Goal: Information Seeking & Learning: Compare options

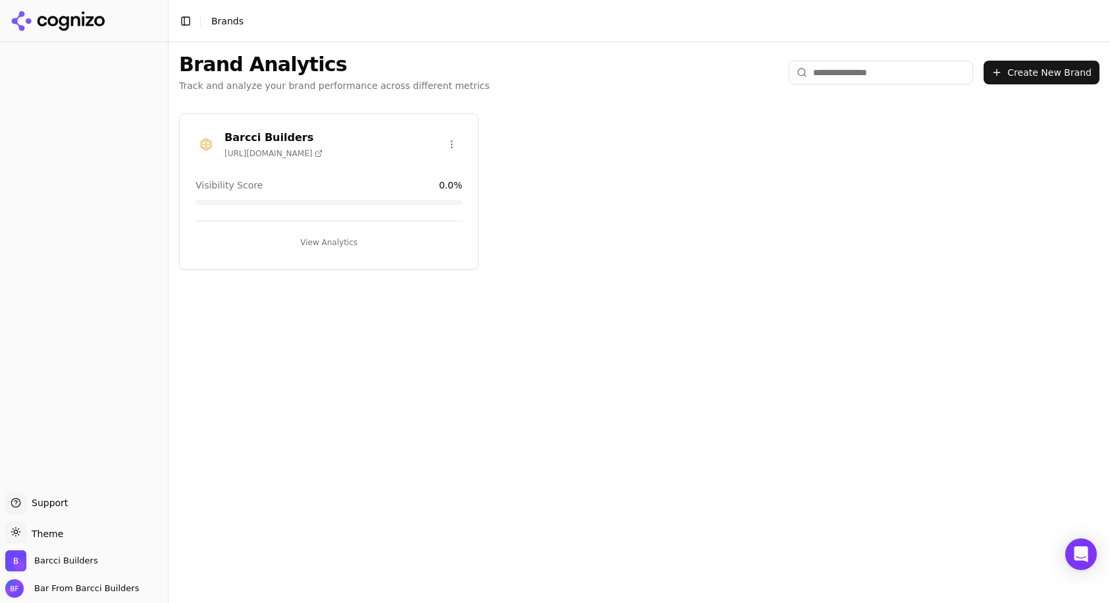
click at [279, 131] on h3 "Barcci Builders" at bounding box center [274, 138] width 98 height 16
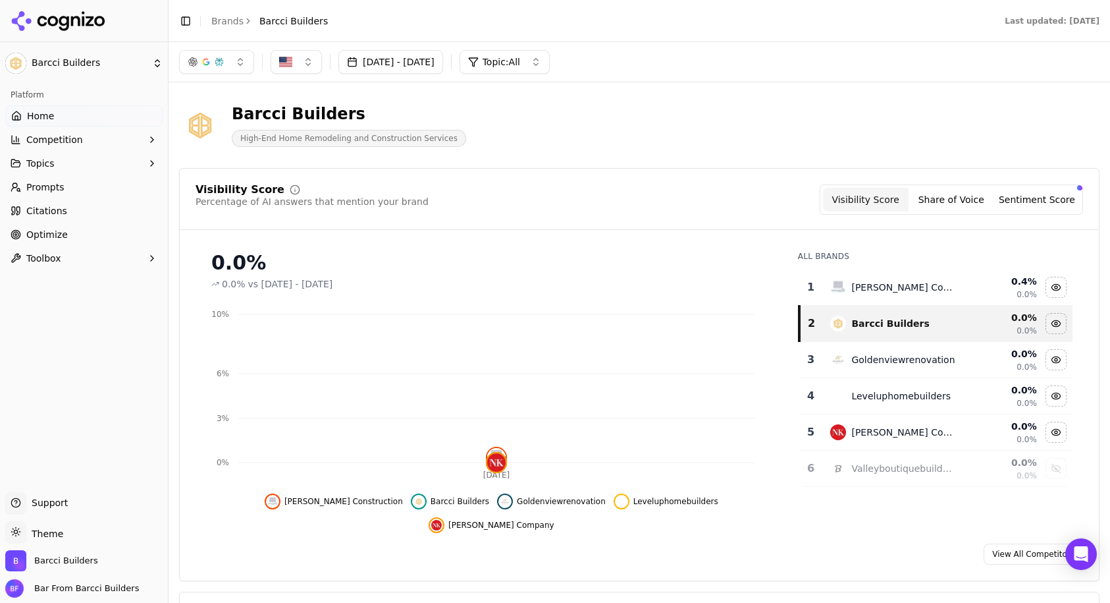
click at [967, 288] on div "0.4 %" at bounding box center [1002, 281] width 70 height 13
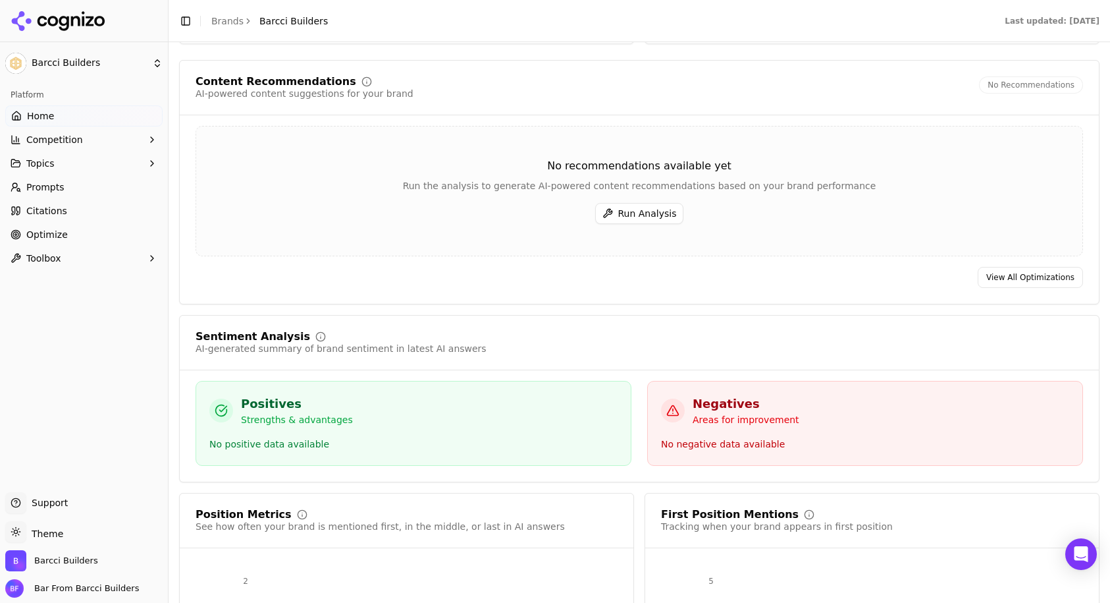
scroll to position [2209, 0]
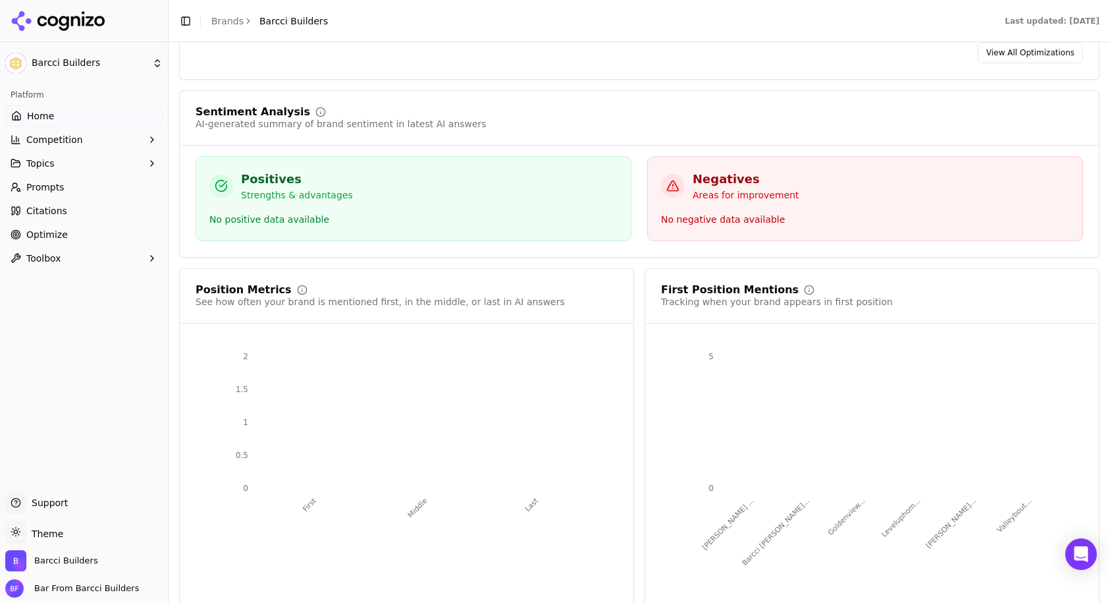
click at [94, 185] on link "Prompts" at bounding box center [83, 186] width 157 height 21
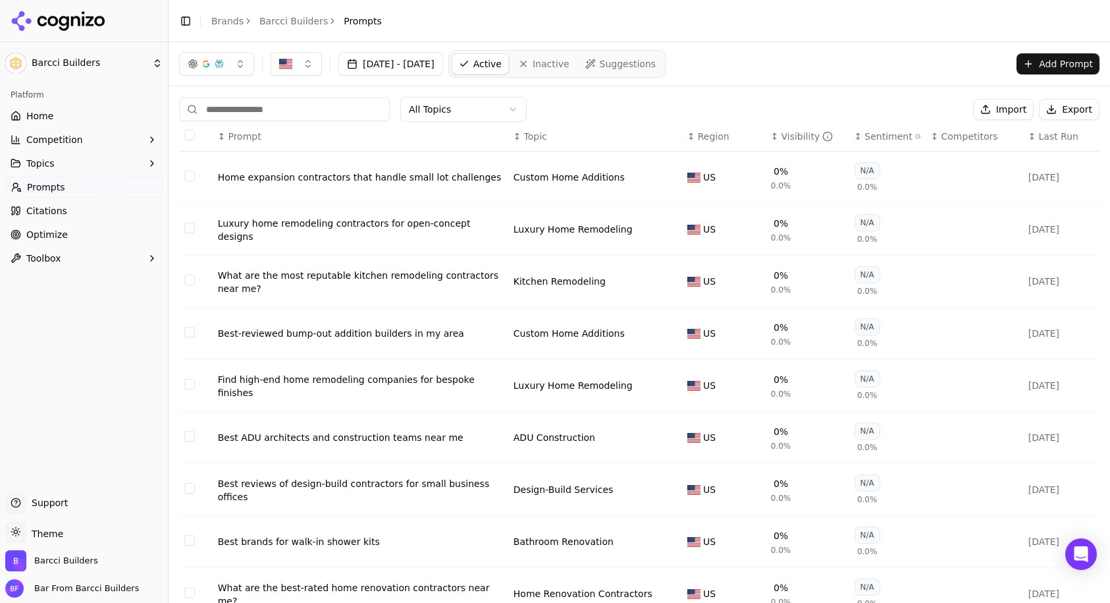
click at [68, 229] on link "Optimize" at bounding box center [83, 234] width 157 height 21
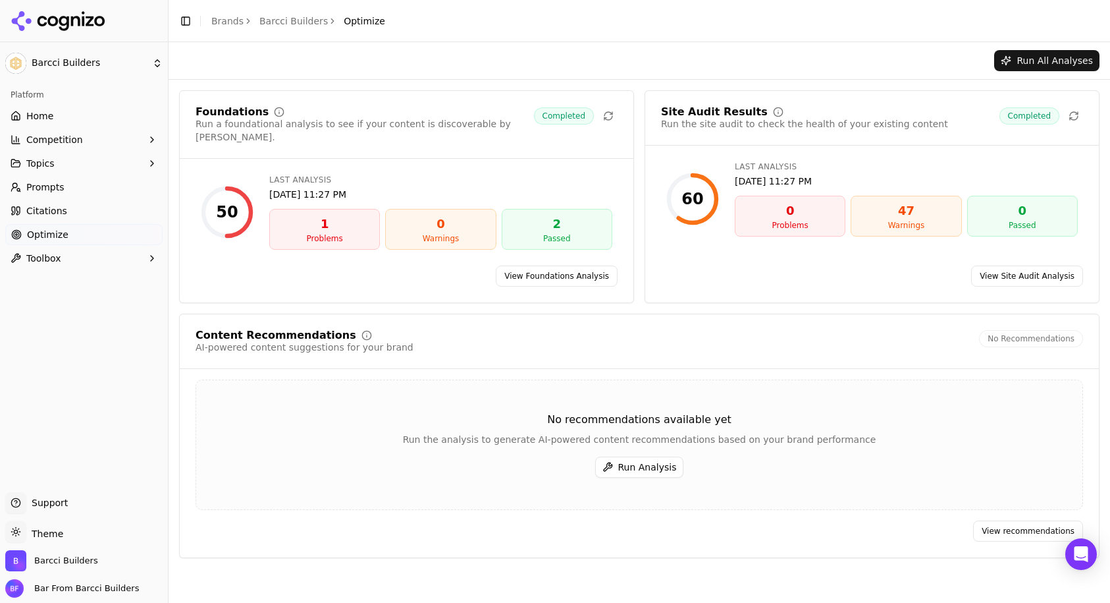
click at [64, 253] on button "Toolbox" at bounding box center [83, 258] width 157 height 21
click at [65, 274] on span "llms.txt Generator" at bounding box center [84, 279] width 115 height 13
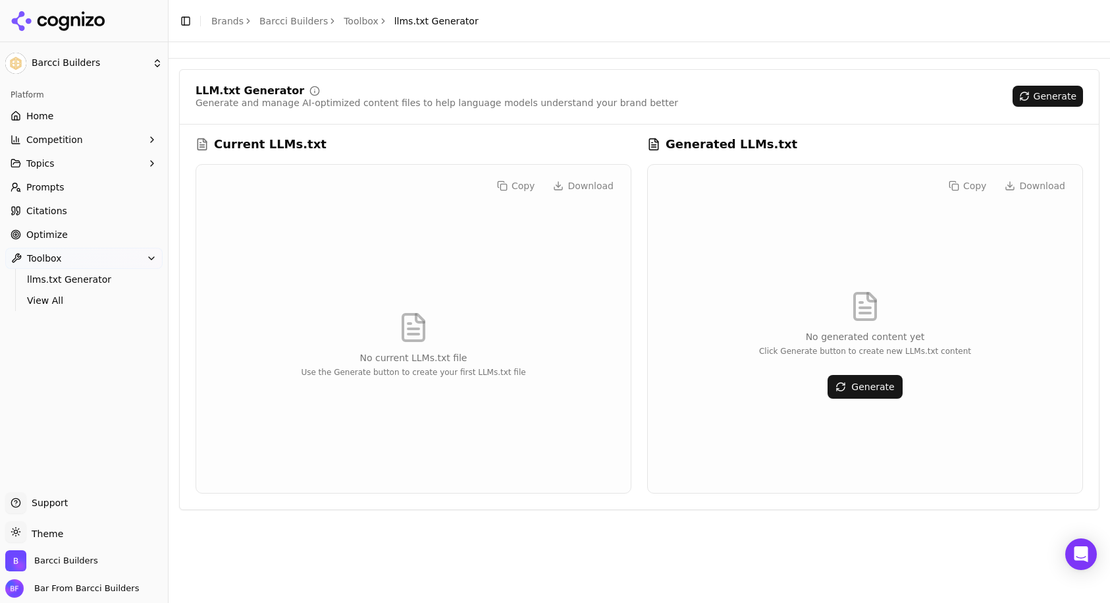
click at [55, 115] on link "Home" at bounding box center [83, 115] width 157 height 21
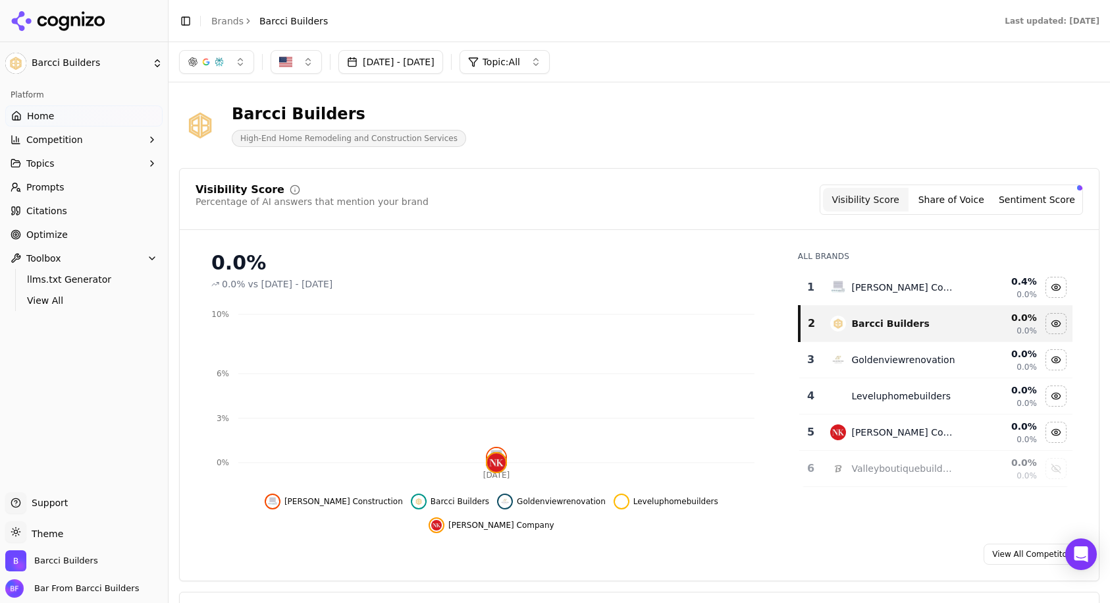
click at [59, 137] on span "Competition" at bounding box center [54, 139] width 57 height 13
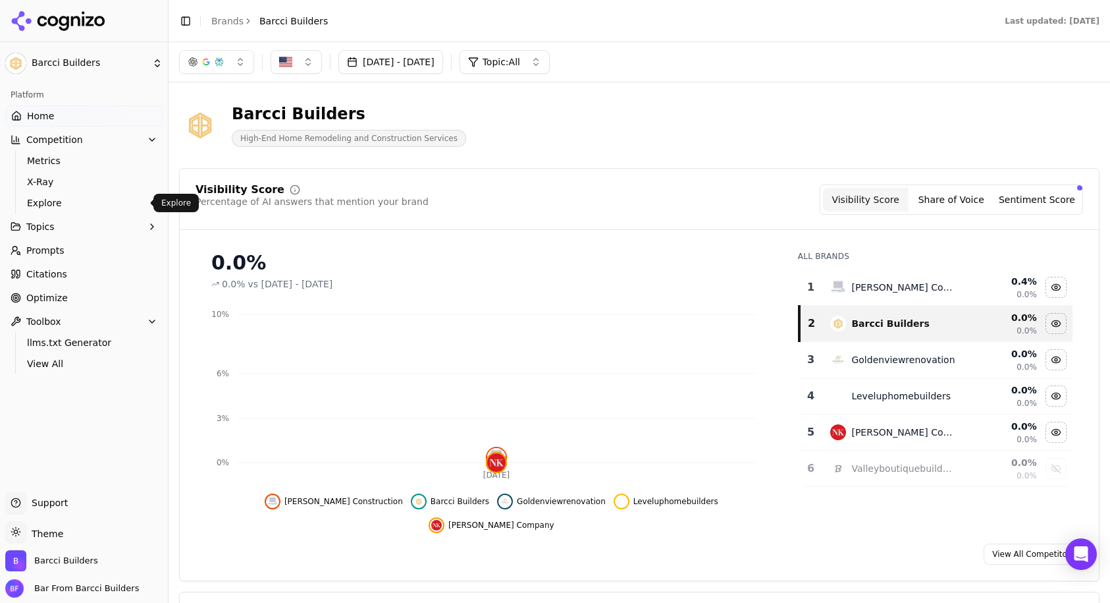
click at [43, 203] on span "Explore" at bounding box center [84, 202] width 115 height 13
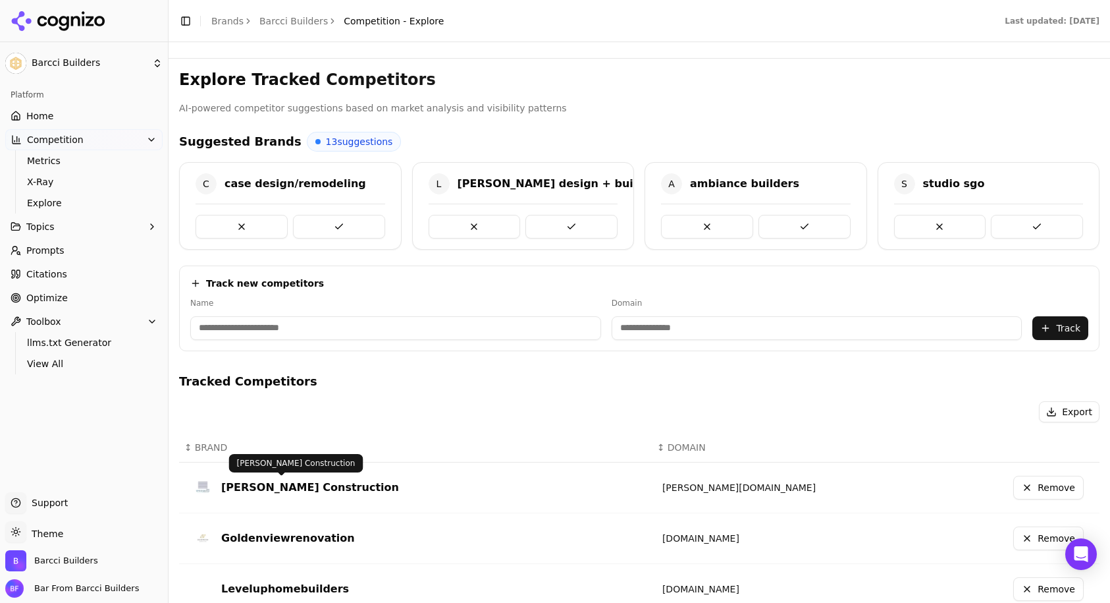
click at [276, 487] on div "[PERSON_NAME] Construction" at bounding box center [310, 487] width 178 height 16
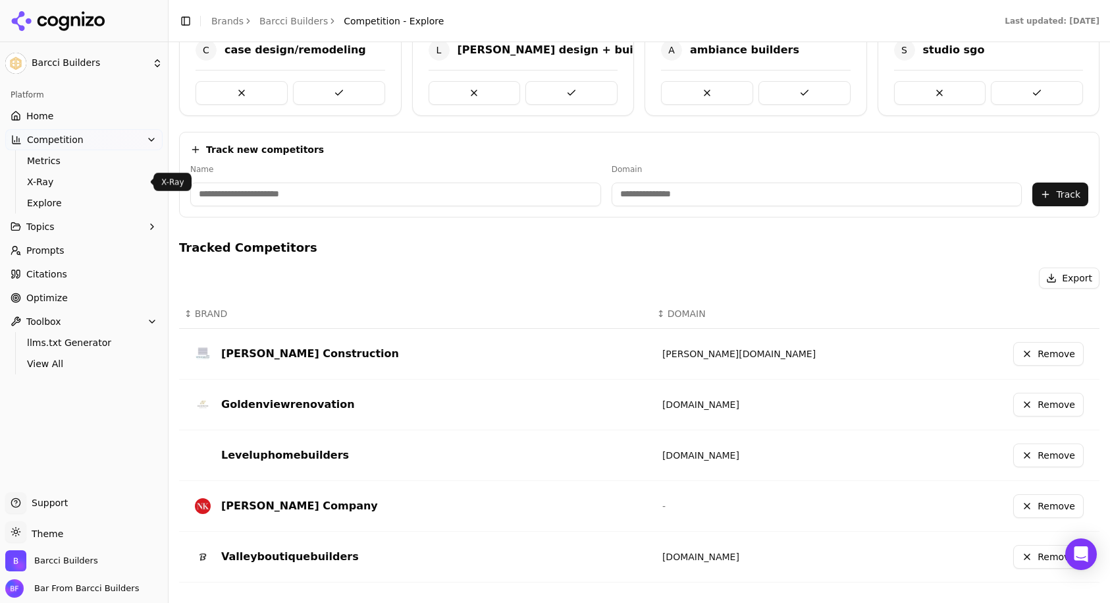
click at [61, 179] on span "X-Ray" at bounding box center [84, 181] width 115 height 13
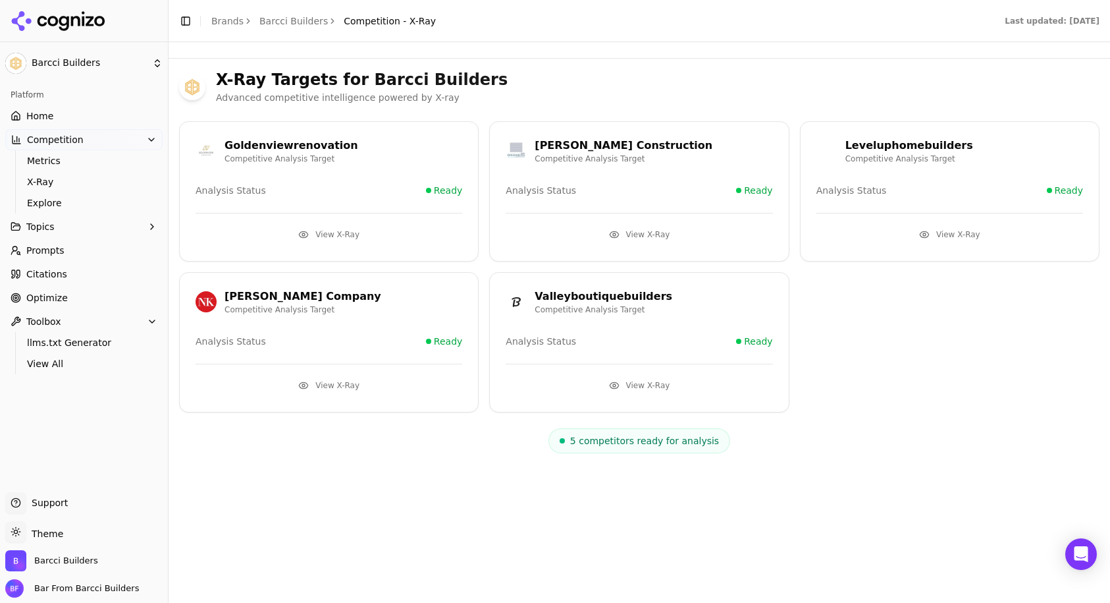
click at [62, 162] on span "Metrics" at bounding box center [84, 160] width 115 height 13
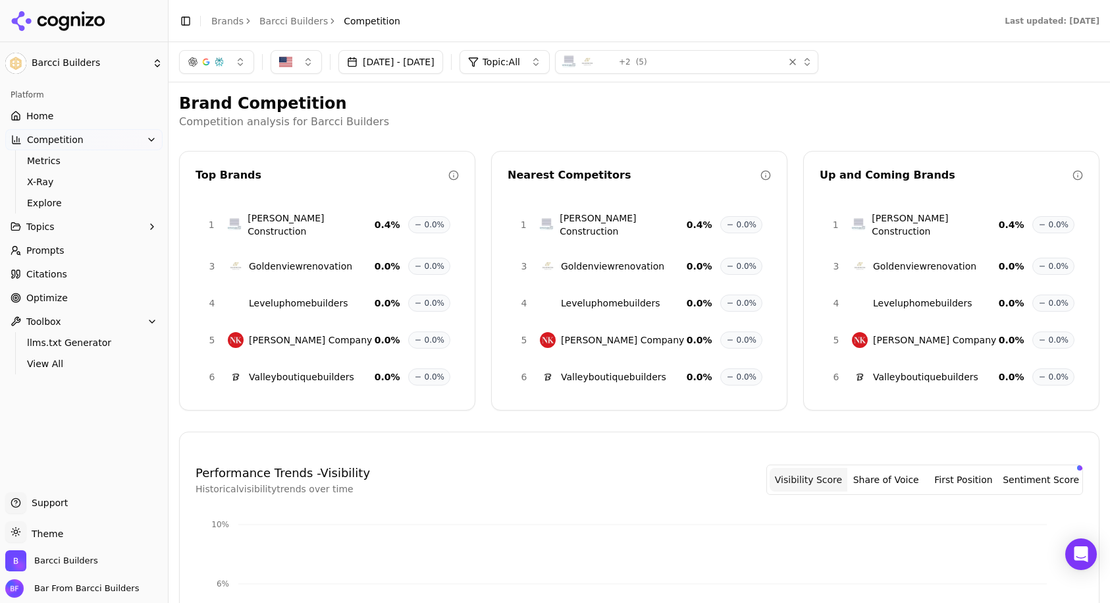
click at [615, 370] on span "Valleyboutiquebuilders" at bounding box center [613, 376] width 105 height 13
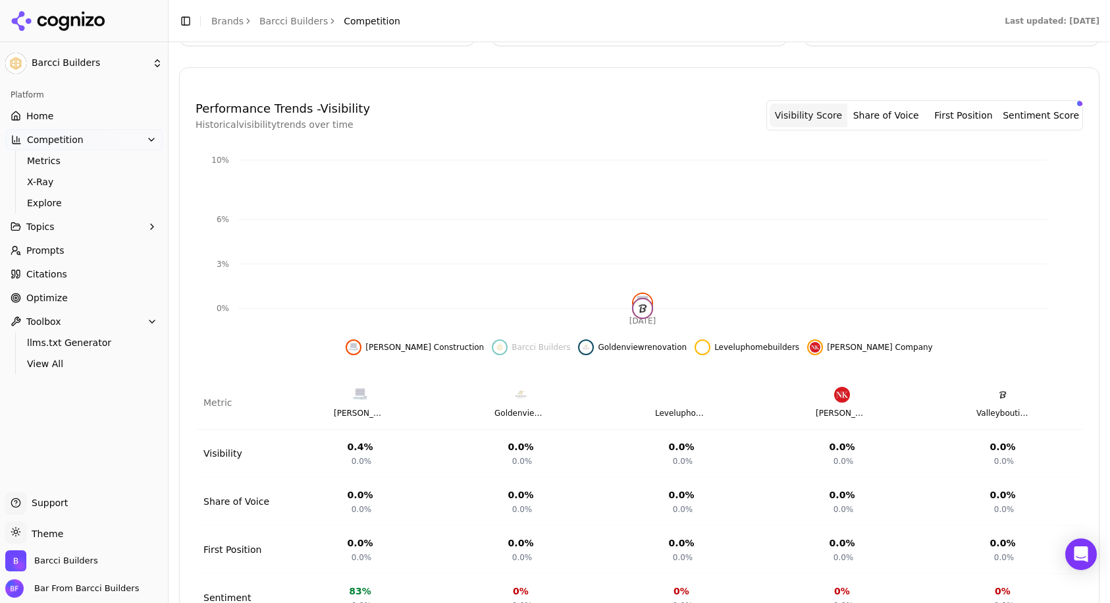
scroll to position [425, 0]
